Goal: Transaction & Acquisition: Purchase product/service

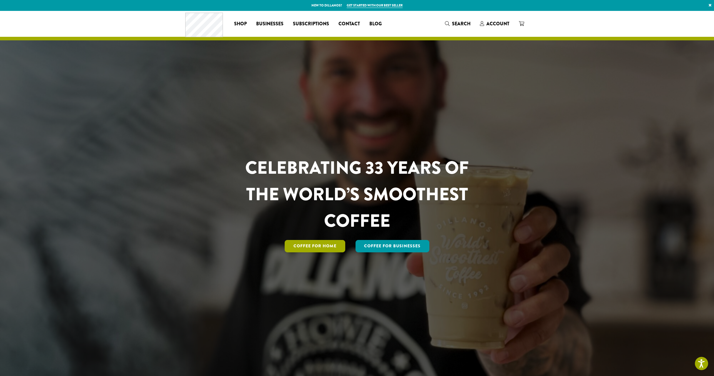
click at [310, 246] on link "Coffee for Home" at bounding box center [315, 246] width 61 height 12
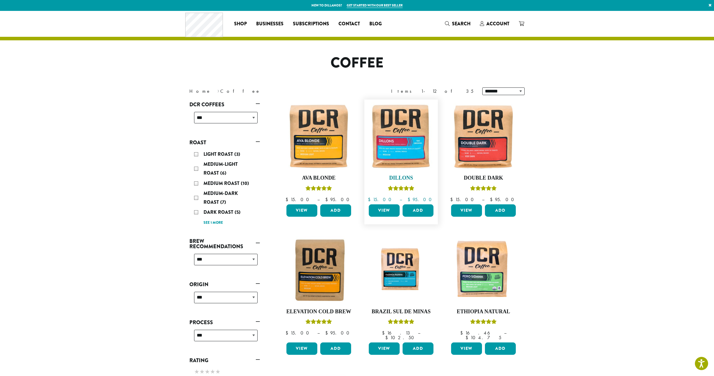
click at [397, 152] on img at bounding box center [402, 136] width 68 height 68
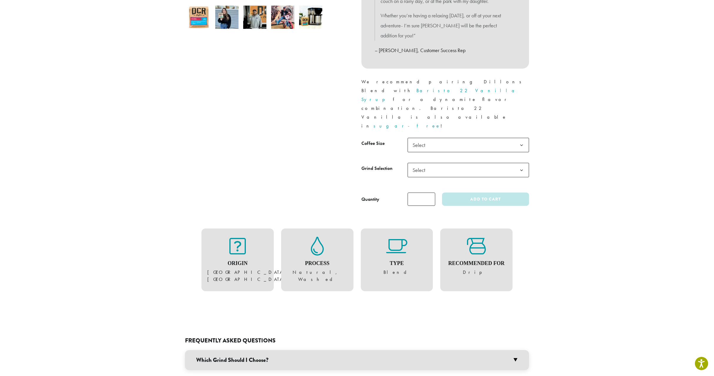
click at [435, 138] on span "Select" at bounding box center [469, 145] width 122 height 14
drag, startPoint x: 426, startPoint y: 129, endPoint x: 429, endPoint y: 125, distance: 5.0
click at [427, 164] on span "Select" at bounding box center [420, 169] width 21 height 11
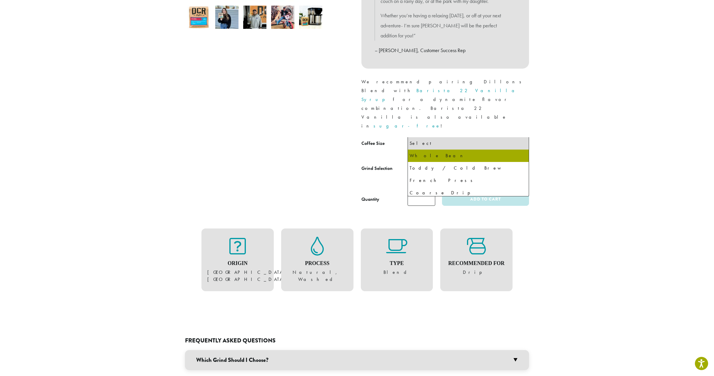
select select "**********"
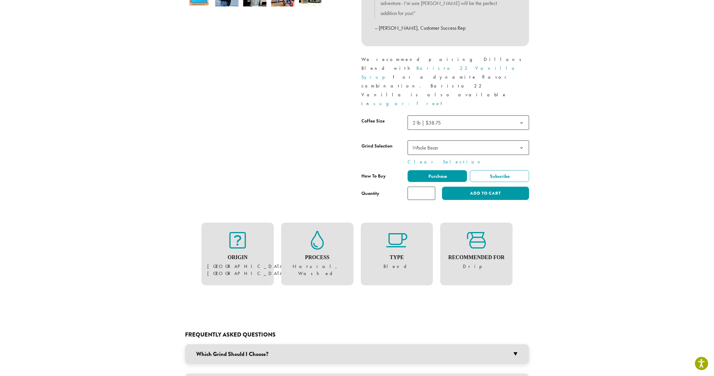
scroll to position [237, 0]
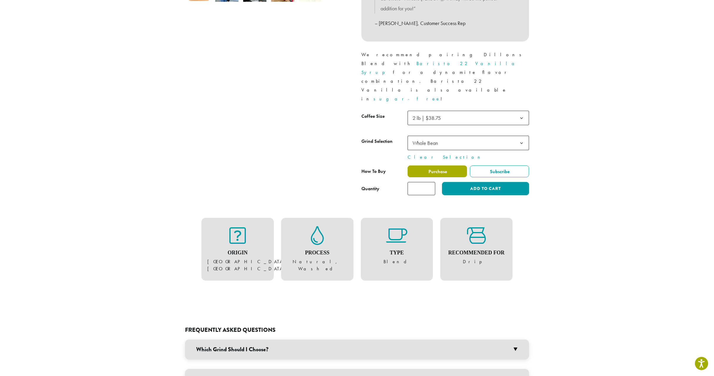
click at [438, 168] on span "Purchase" at bounding box center [437, 171] width 19 height 6
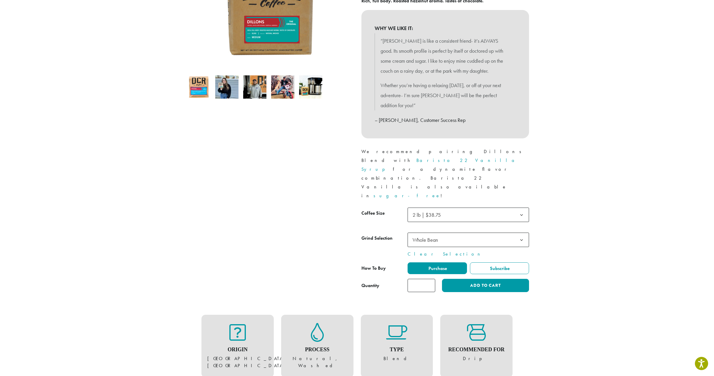
scroll to position [141, 0]
click at [441, 265] on span "Purchase" at bounding box center [437, 268] width 19 height 6
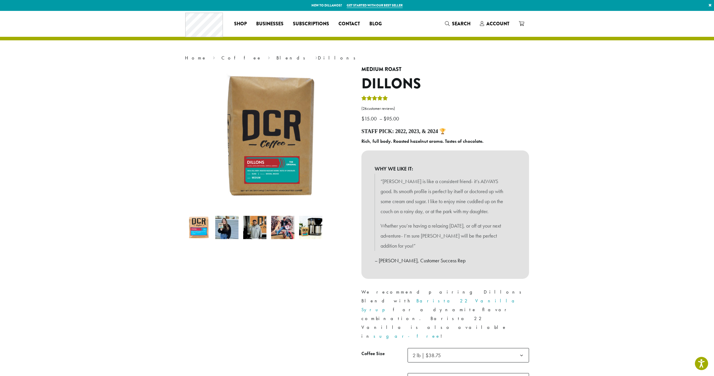
scroll to position [0, 0]
click at [489, 24] on span "Account" at bounding box center [498, 23] width 23 height 7
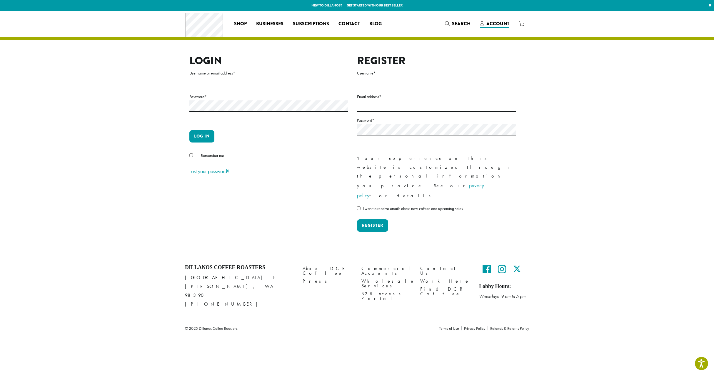
type input "**********"
click at [202, 137] on button "Log in" at bounding box center [201, 136] width 25 height 12
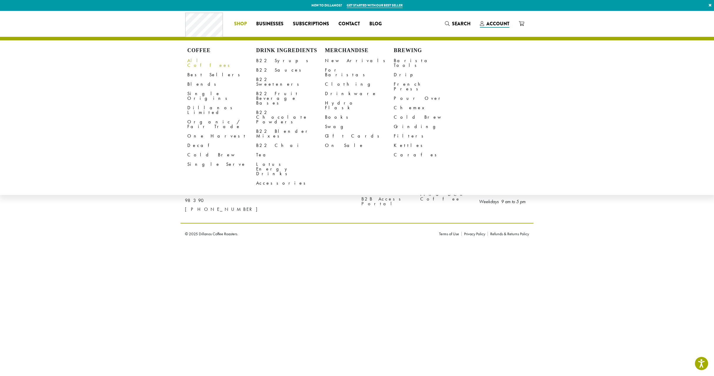
click at [198, 59] on link "All Coffees" at bounding box center [221, 63] width 69 height 14
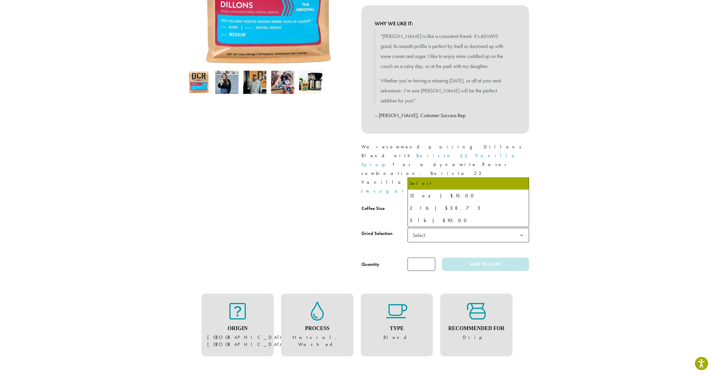
click at [430, 204] on span "Select" at bounding box center [420, 209] width 21 height 11
click at [427, 229] on span "Select" at bounding box center [420, 234] width 21 height 11
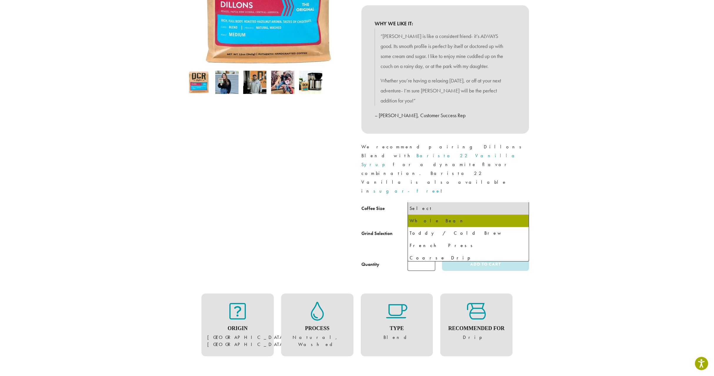
select select "**********"
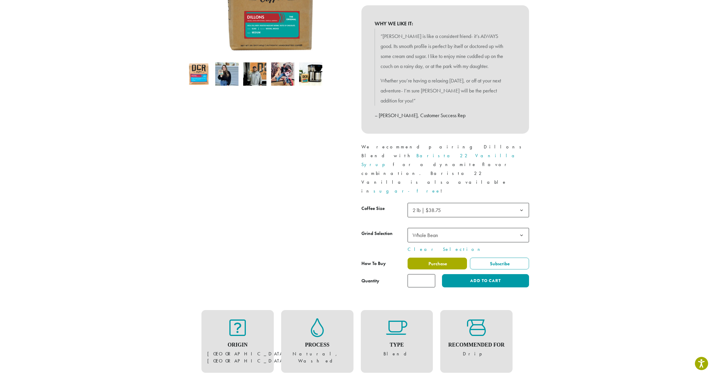
click at [442, 260] on span "Purchase" at bounding box center [437, 263] width 19 height 6
click at [434, 260] on span "Purchase" at bounding box center [437, 263] width 19 height 6
click at [440, 260] on span "Purchase" at bounding box center [437, 263] width 19 height 6
click at [474, 274] on button "Add to cart" at bounding box center [485, 280] width 87 height 13
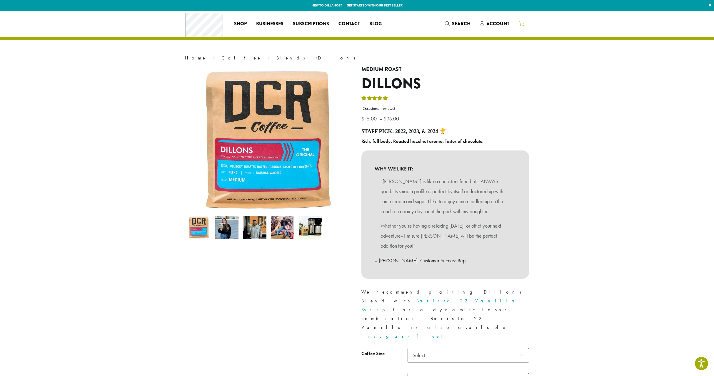
click at [521, 24] on icon at bounding box center [521, 23] width 5 height 5
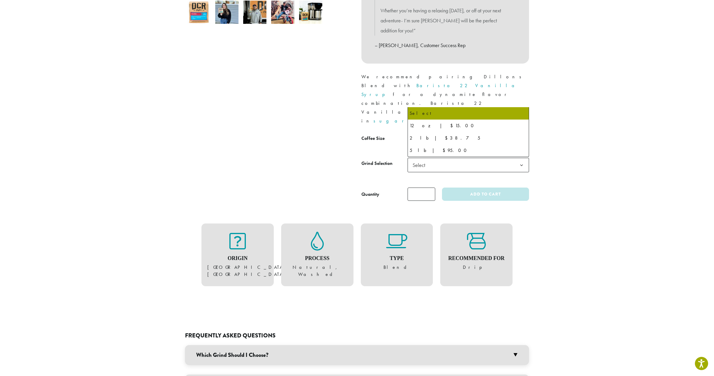
click at [440, 133] on span "Select" at bounding box center [469, 140] width 122 height 14
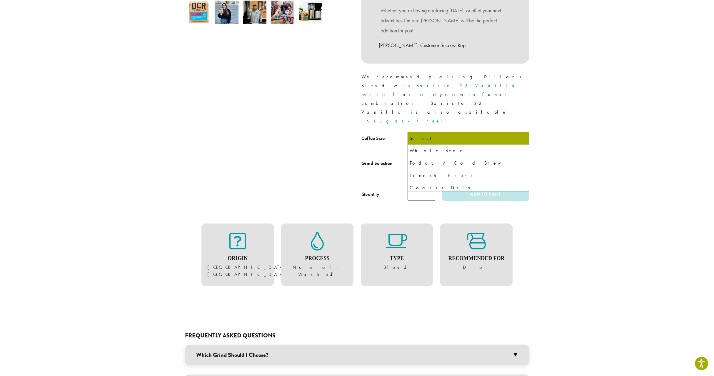
click at [428, 159] on span "Select" at bounding box center [420, 164] width 21 height 11
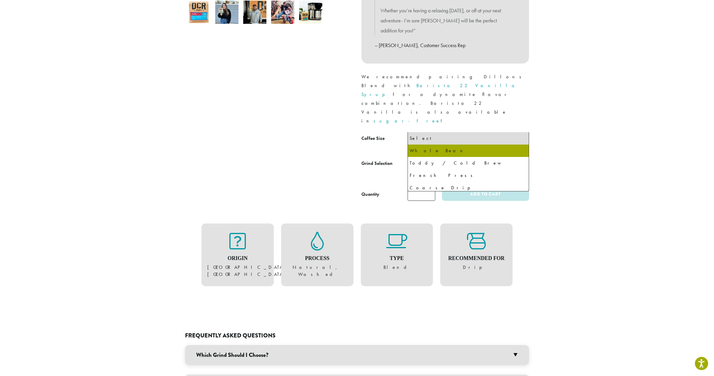
select select "**********"
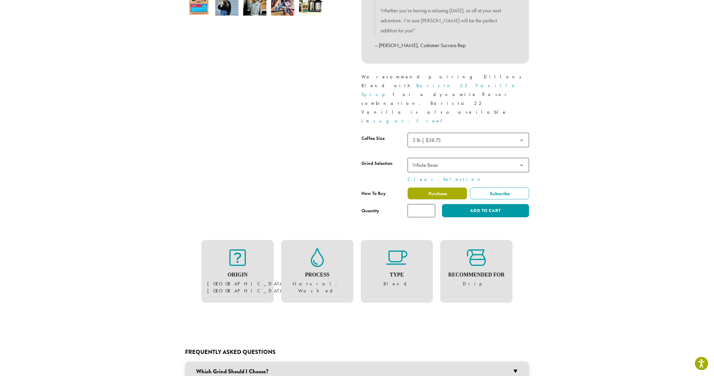
click at [437, 190] on span "Purchase" at bounding box center [437, 193] width 19 height 6
click at [490, 204] on button "Add to cart" at bounding box center [485, 210] width 87 height 13
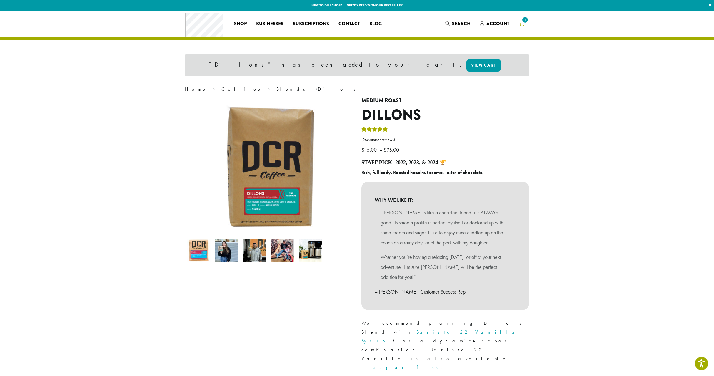
click at [525, 22] on span "1" at bounding box center [525, 20] width 8 height 8
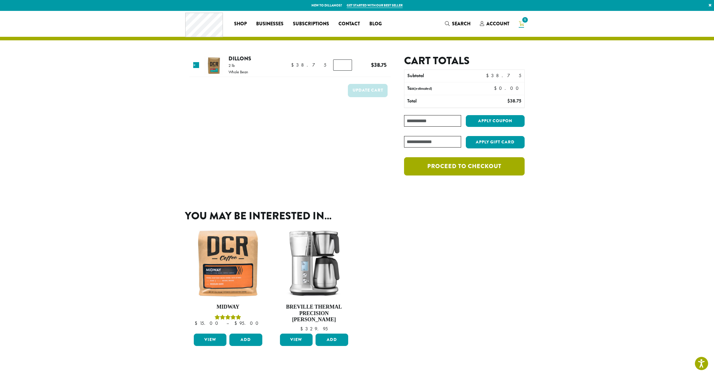
click at [465, 166] on link "Proceed to checkout" at bounding box center [464, 166] width 121 height 18
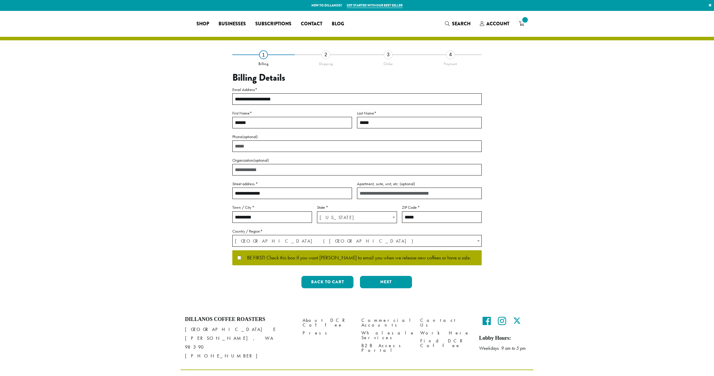
select select "**"
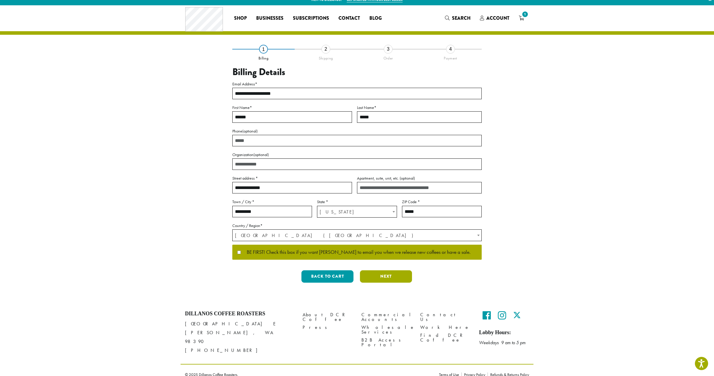
click at [388, 277] on button "Next" at bounding box center [386, 276] width 52 height 12
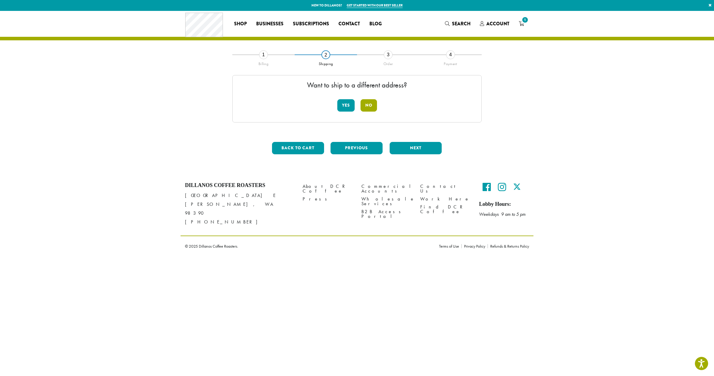
click at [372, 102] on button "No" at bounding box center [369, 105] width 16 height 12
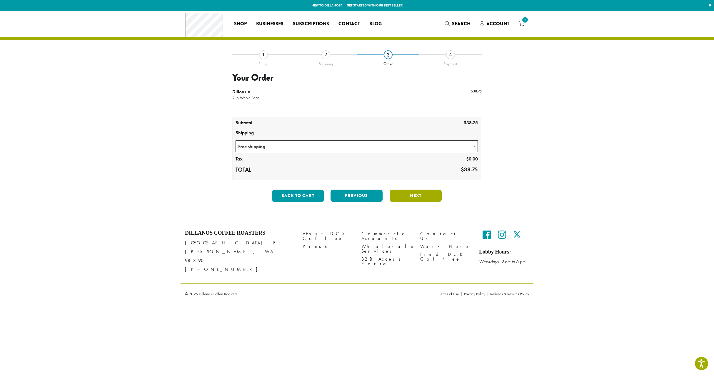
click at [414, 194] on button "Next" at bounding box center [416, 195] width 52 height 12
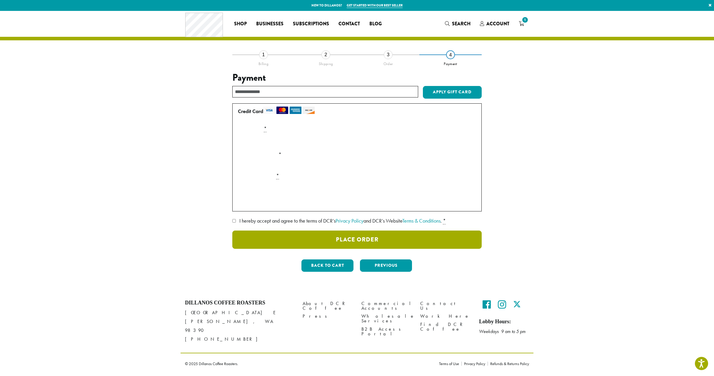
click at [369, 238] on button "Place Order" at bounding box center [357, 239] width 250 height 18
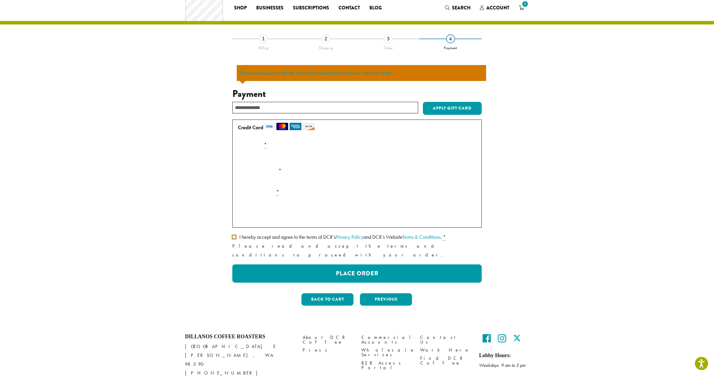
scroll to position [30, 0]
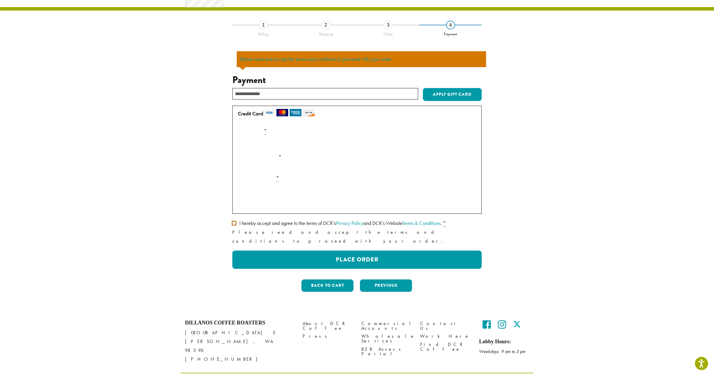
click at [231, 222] on div "**********" at bounding box center [356, 161] width 335 height 272
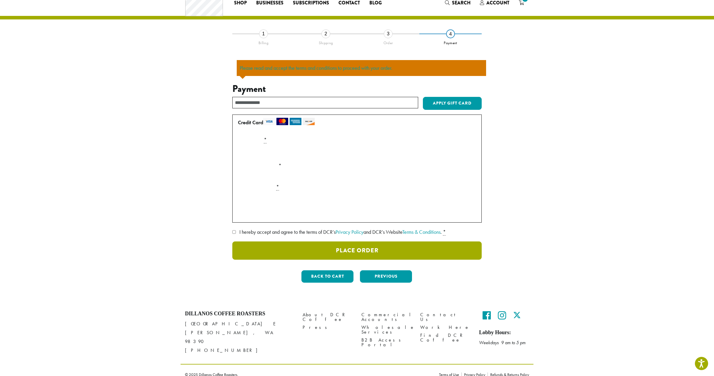
click at [312, 244] on button "Place Order" at bounding box center [357, 250] width 250 height 18
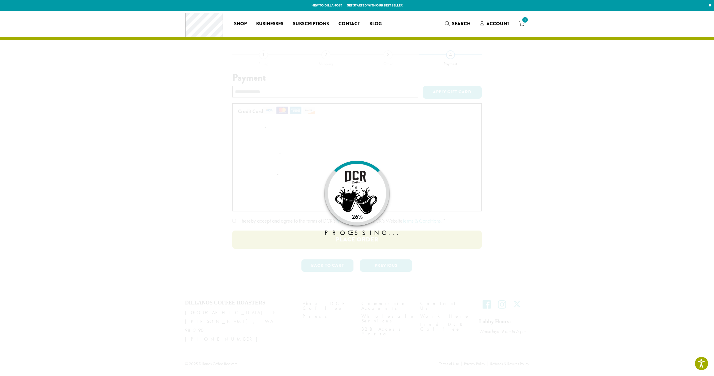
scroll to position [0, 0]
